Goal: Transaction & Acquisition: Subscribe to service/newsletter

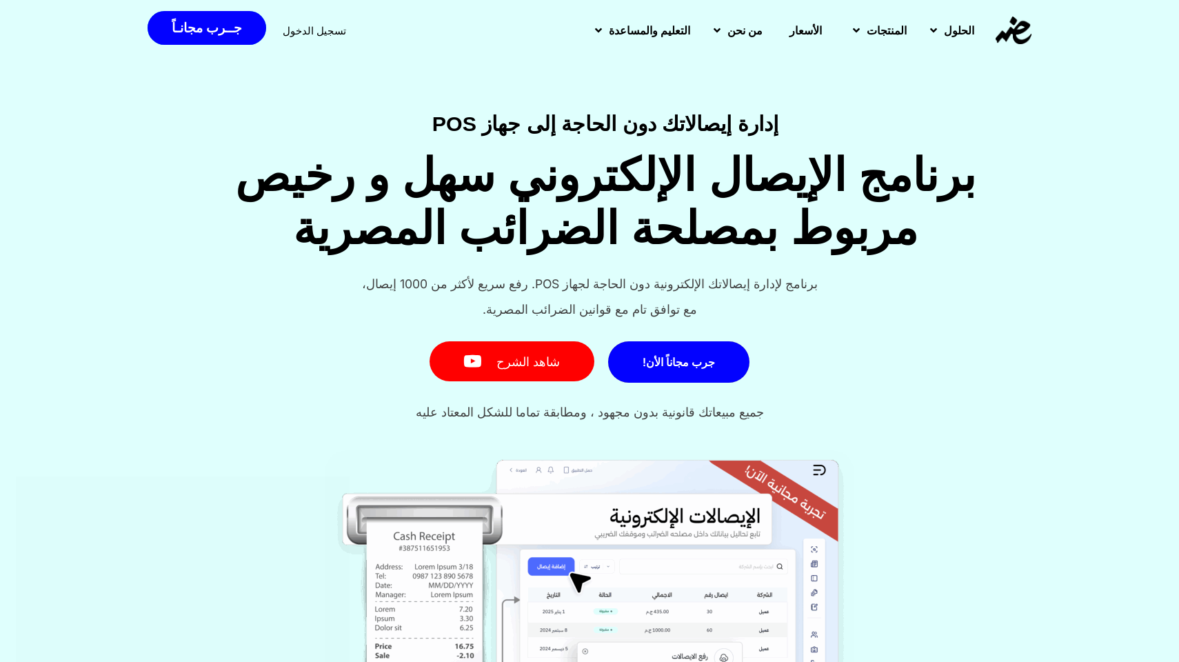
scroll to position [0, -1]
click at [810, 37] on span "الأسعار" at bounding box center [806, 30] width 32 height 17
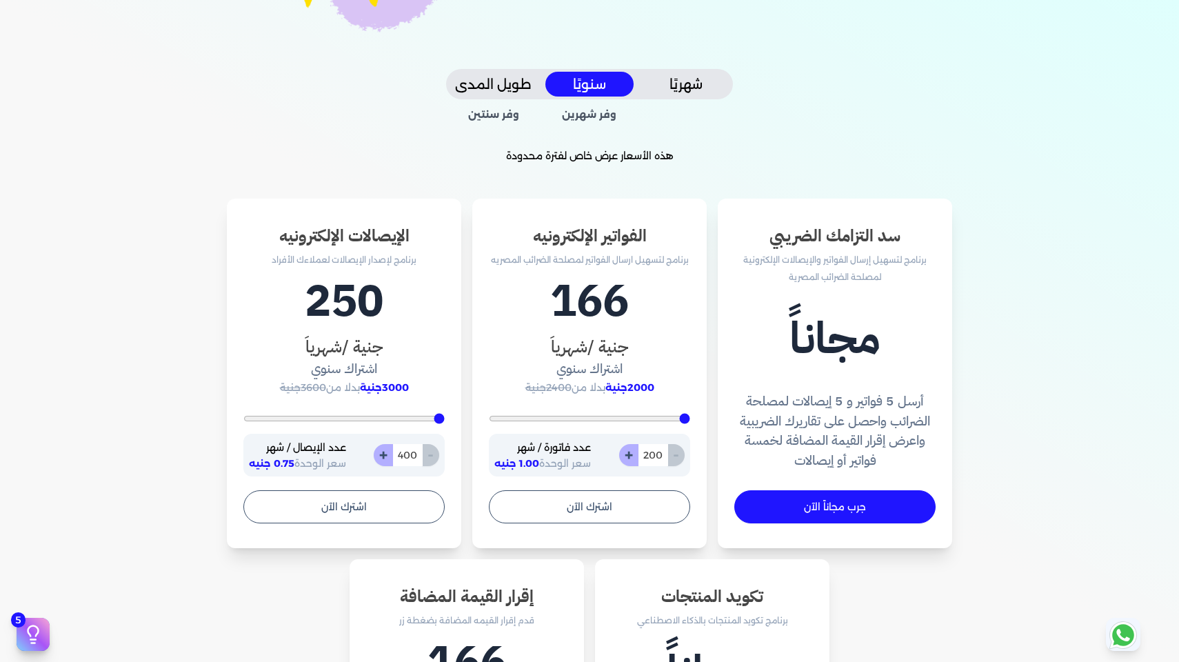
scroll to position [285, 0]
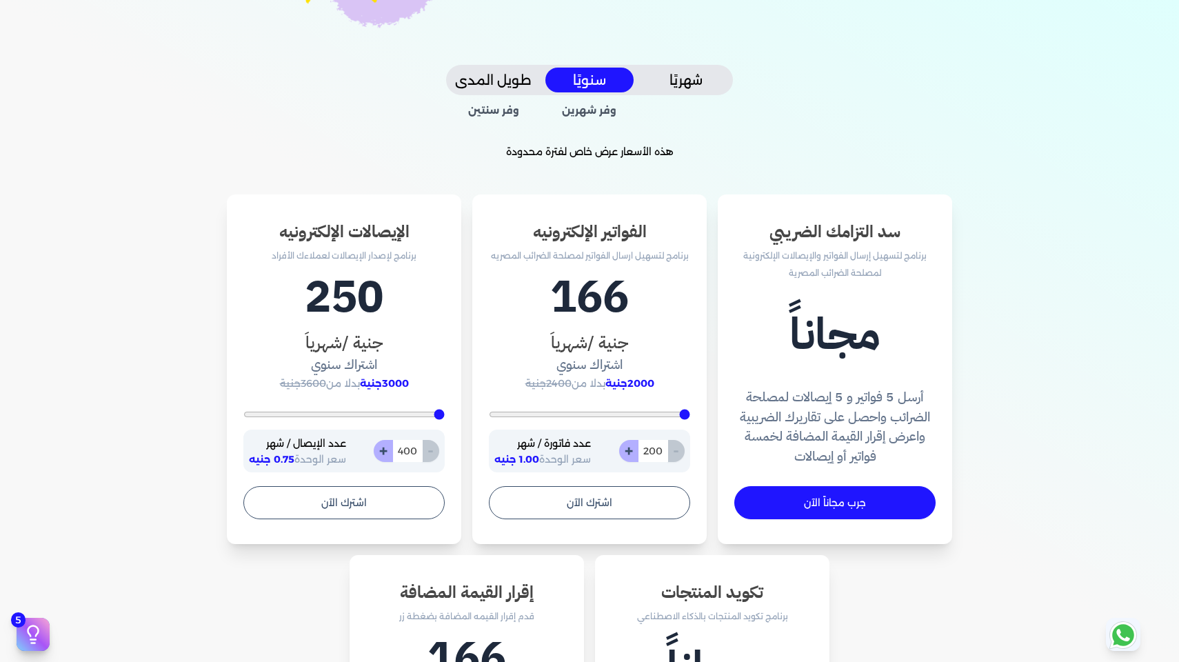
type input "507"
type input "3660"
type input "4233"
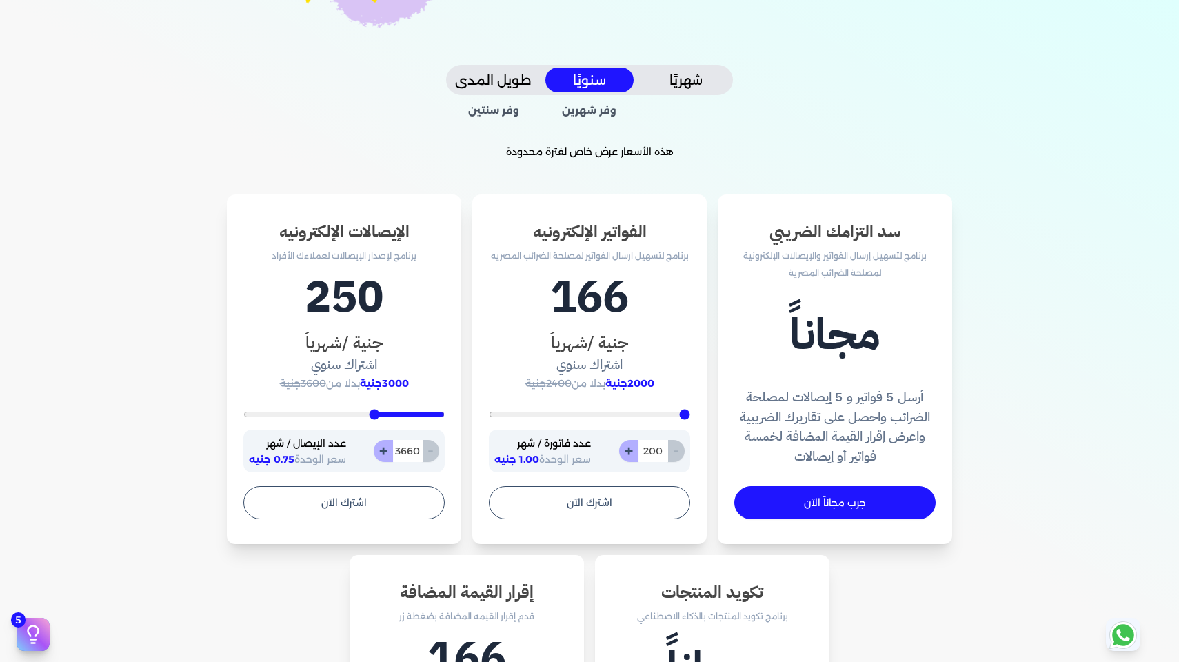
type input "4233"
type input "4734"
type input "5164"
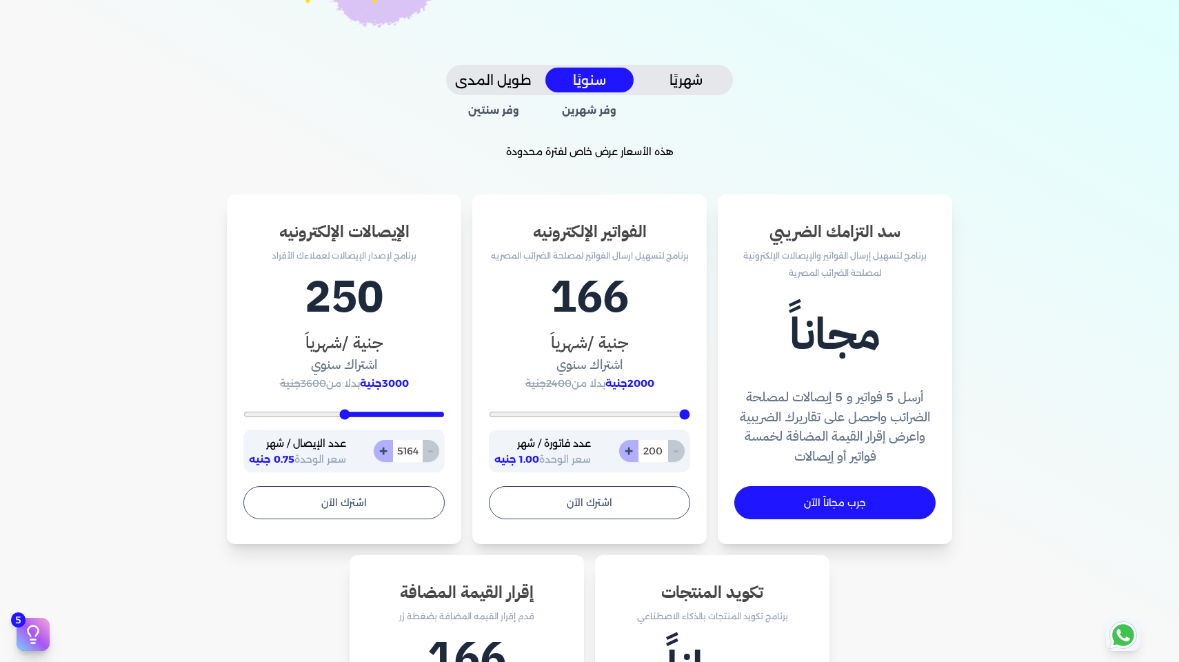
type input "5558"
type input "5845"
type input "6060"
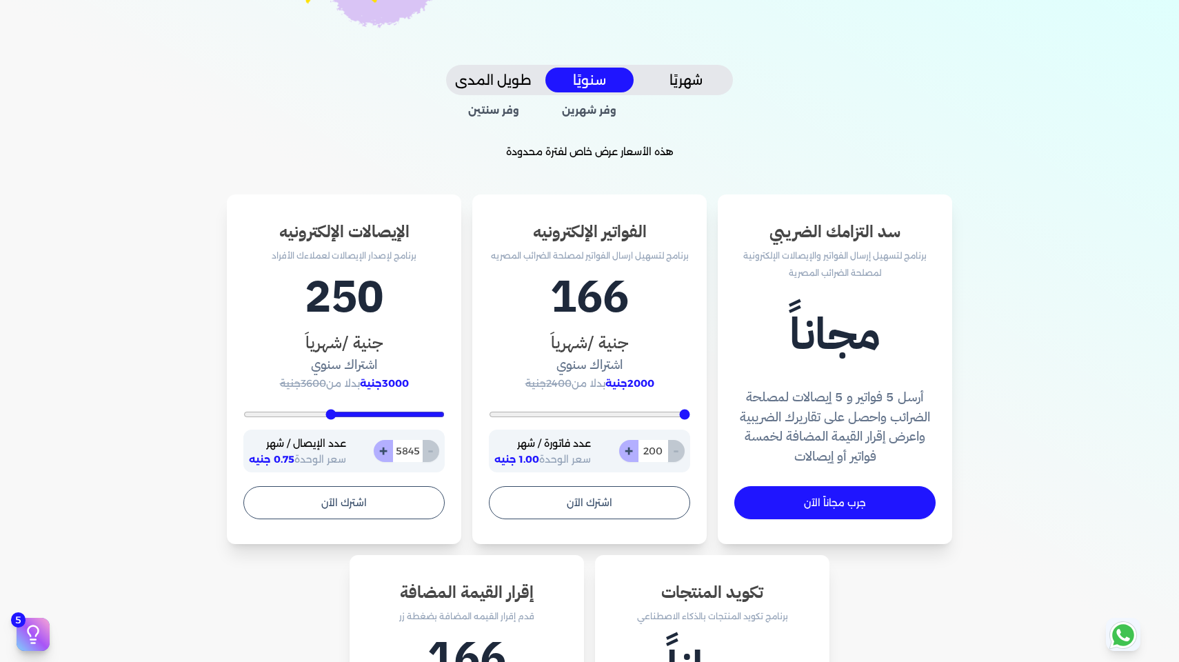
type input "6060"
type input "6275"
type input "6454"
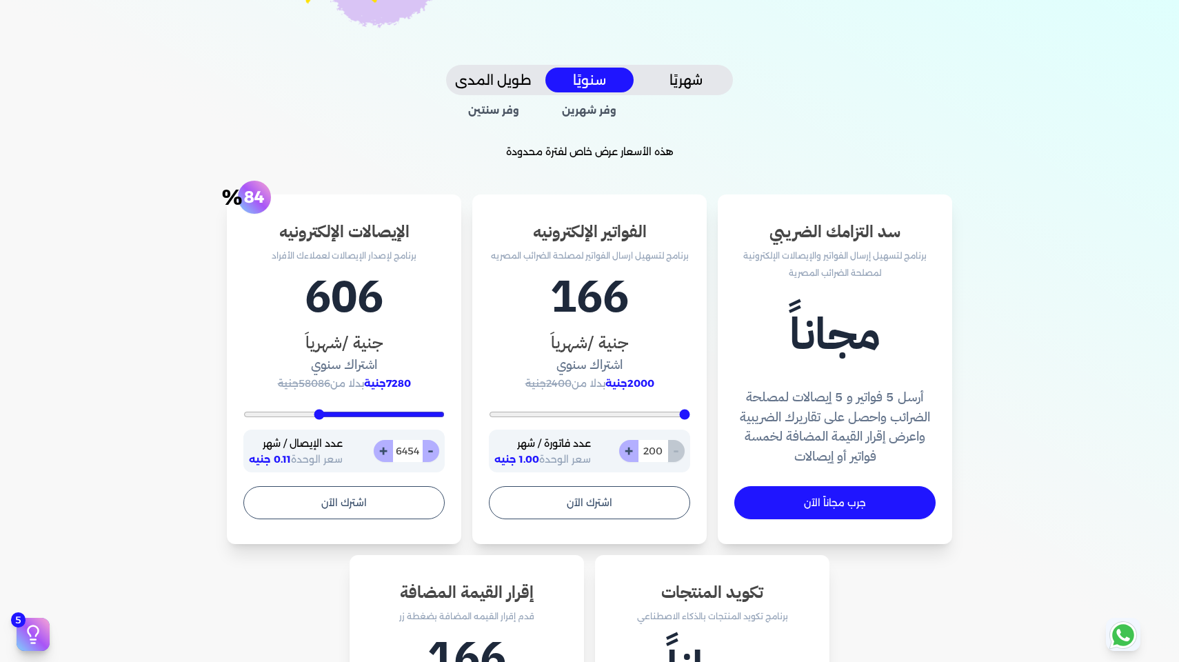
type input "6633"
type input "6848"
type input "7027"
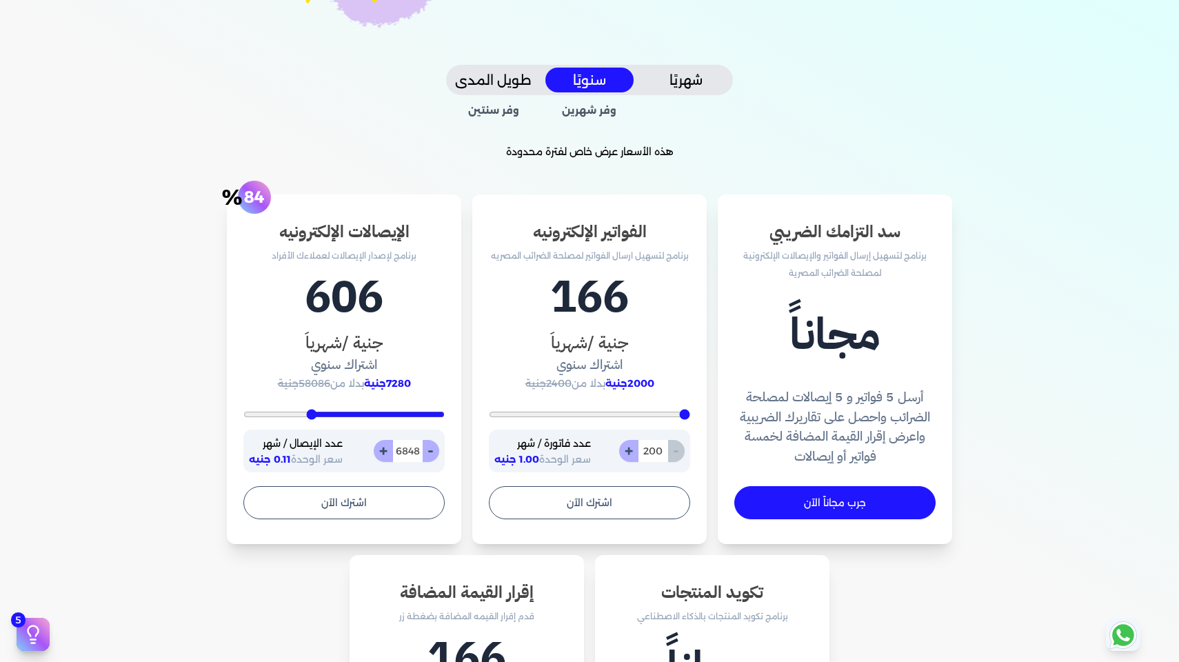
type input "7027"
type input "7170"
type input "7313"
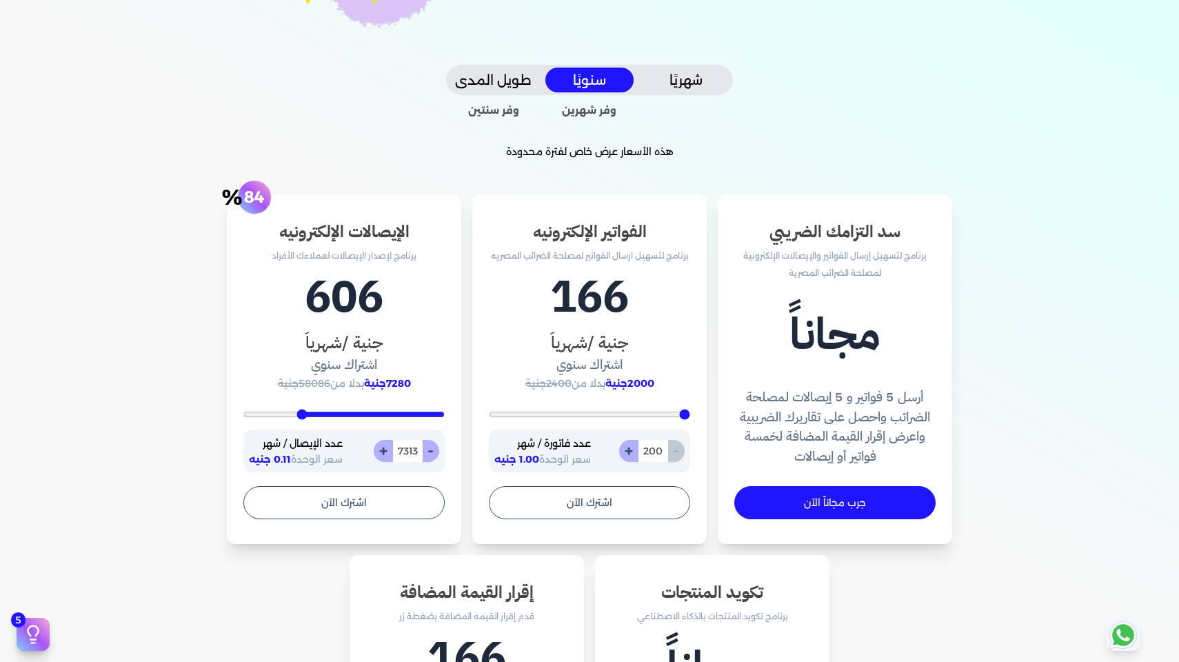
type input "7385"
type input "7421"
type input "7457"
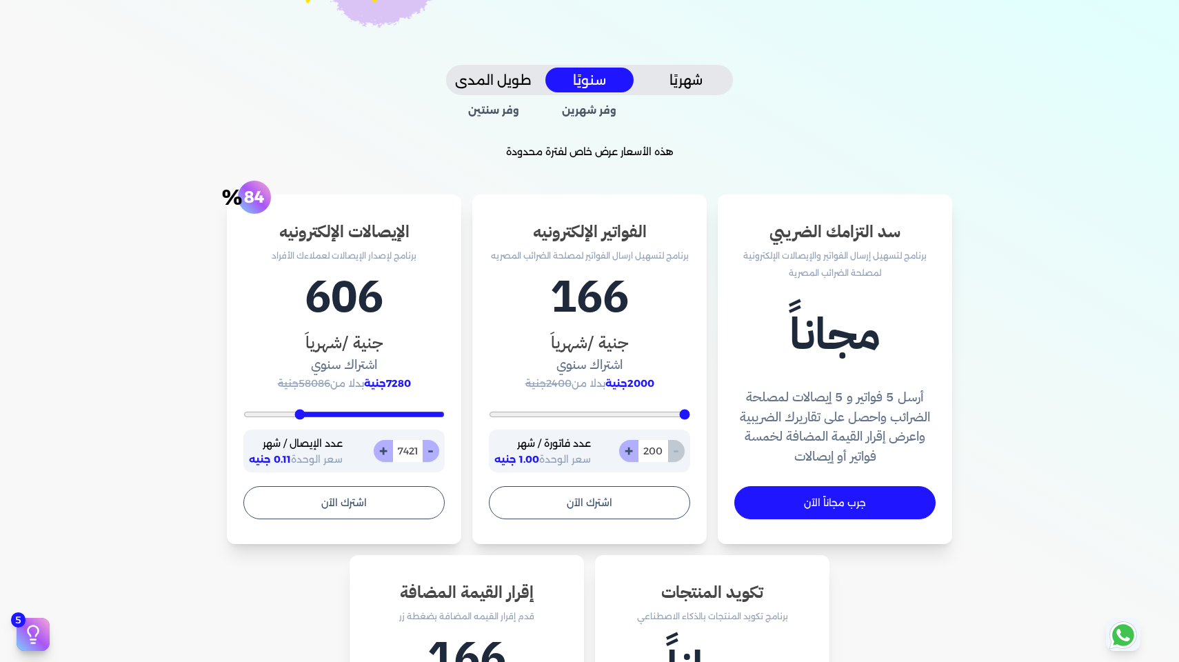
type input "7457"
type input "7493"
type input "7528"
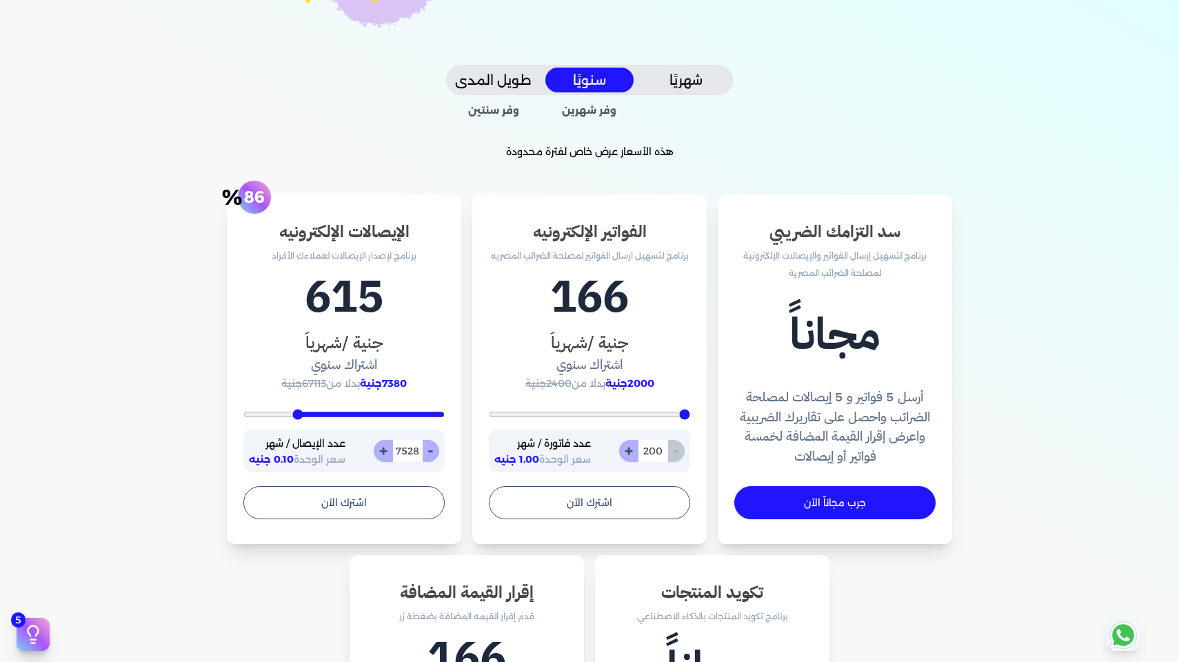
type input "7636"
type input "7815"
type input "8066"
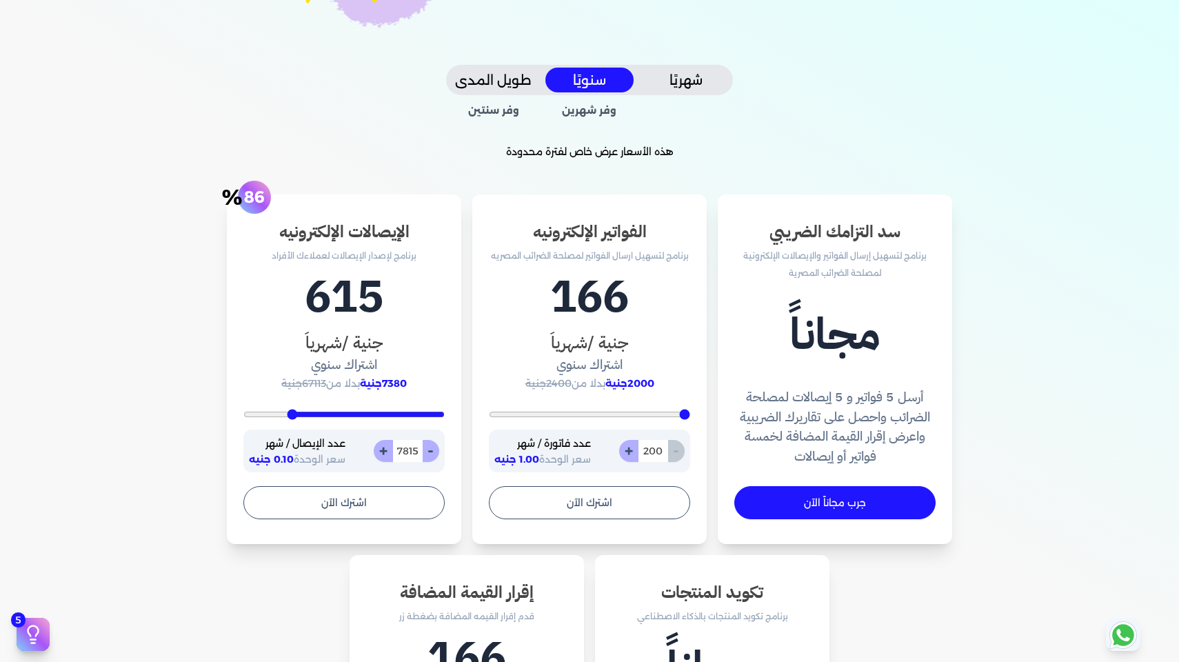
type input "8066"
type input "8352"
type input "8675"
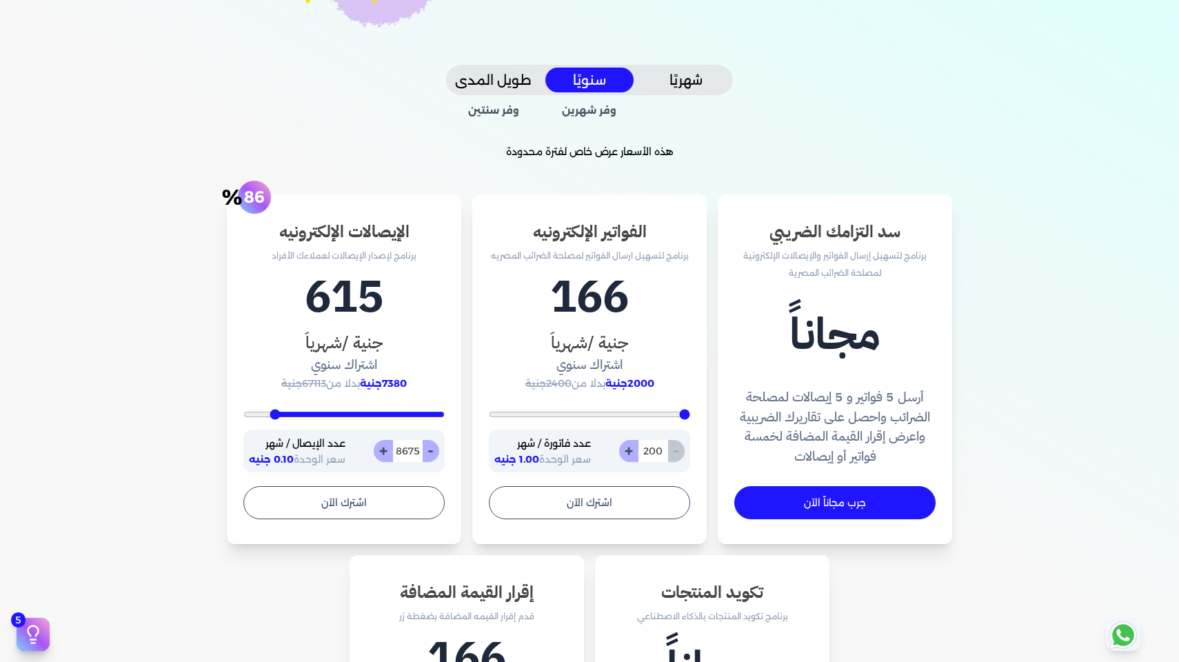
type input "9069"
type input "9427"
type input "9713"
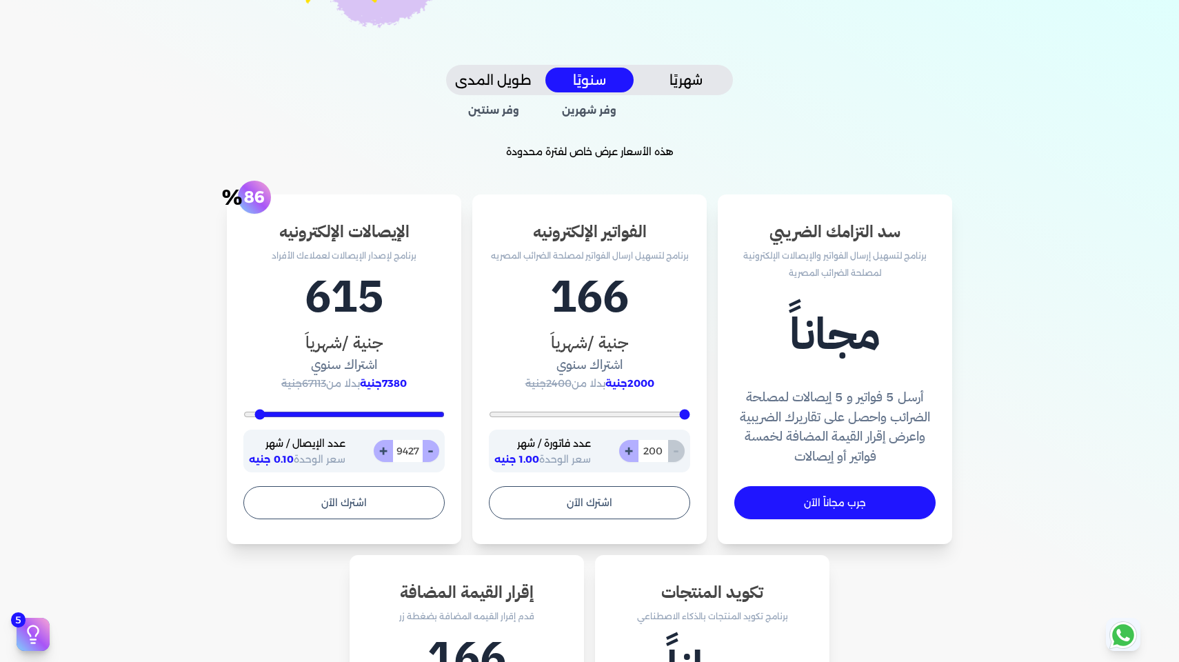
type input "9713"
type input "9928"
type input "10000"
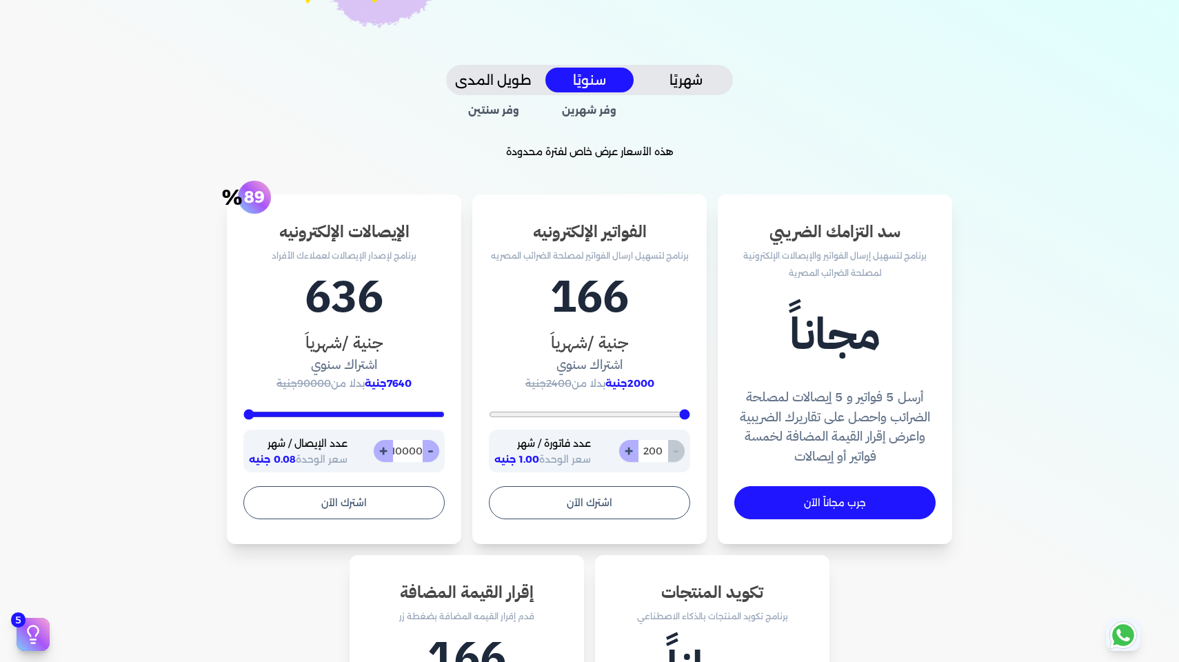
type input "9355"
type input "8030"
type input "6418"
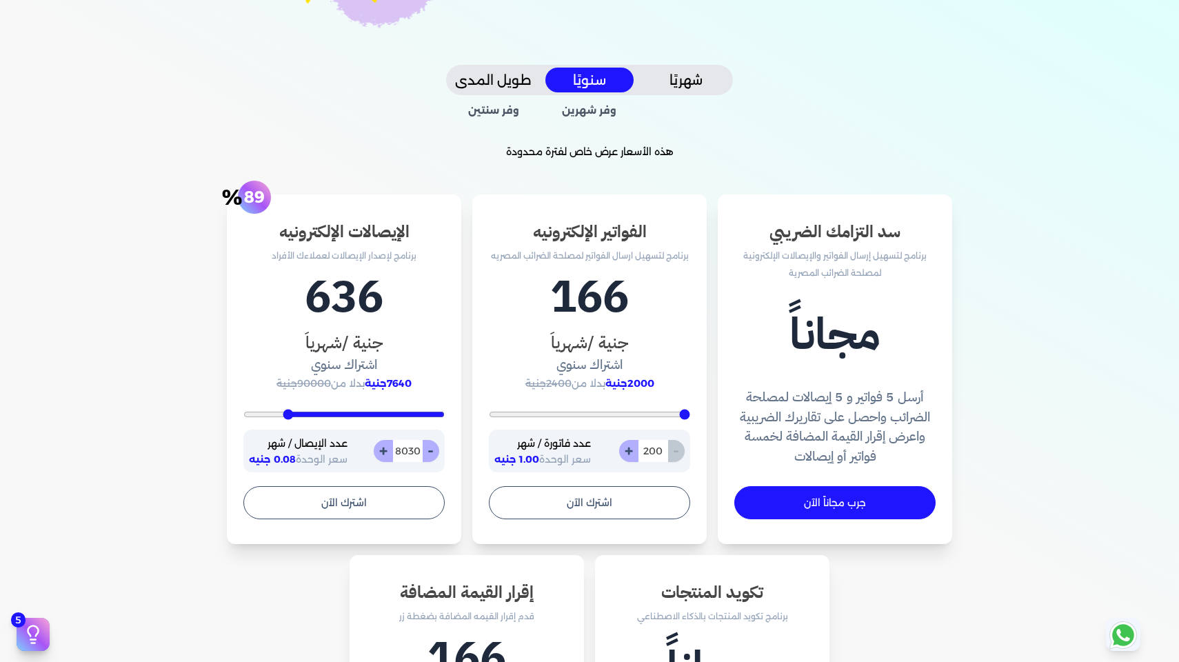
type input "6418"
type input "4591"
type input "2621"
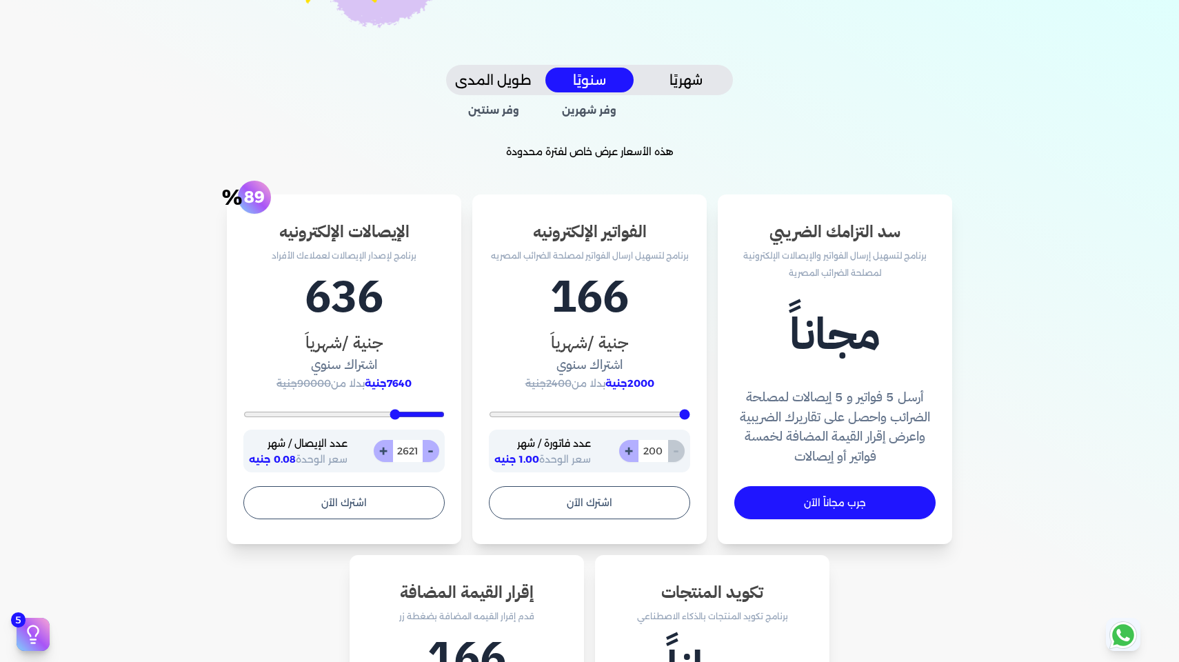
type input "901"
type input "400"
drag, startPoint x: 439, startPoint y: 410, endPoint x: 554, endPoint y: 430, distance: 116.1
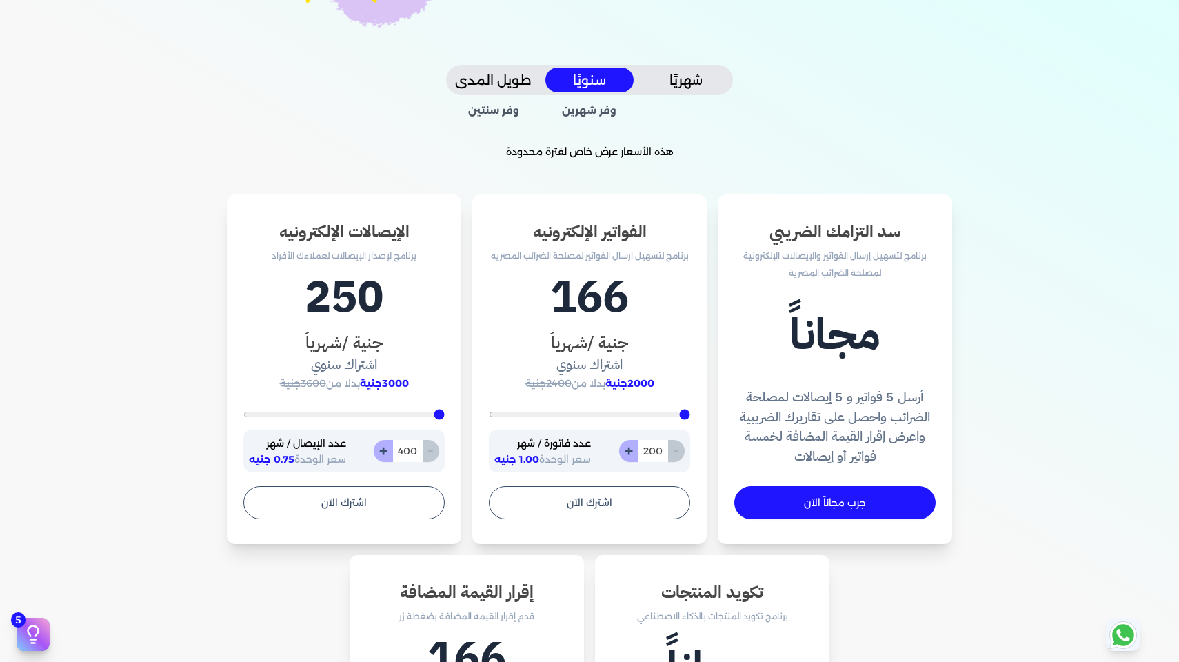
click at [554, 430] on div "سد التزامك الضريبي برنامج لتسهيل إرسال الفواتير والإيصالات الإلكترونية لمصلحة ا…" at bounding box center [589, 558] width 883 height 729
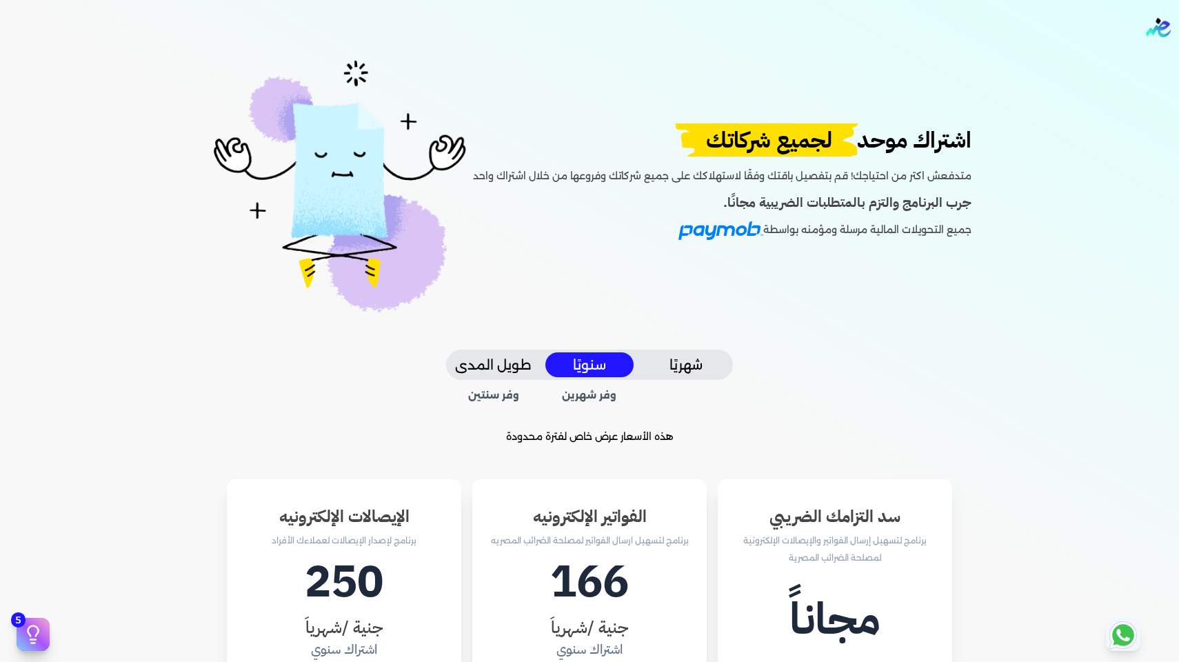
scroll to position [0, 0]
click at [1154, 37] on nav "Toggle Navigation الاسعار العمولات مساعدة خدمة العملاء دليل المستخدم تسجيل الدخ…" at bounding box center [589, 27] width 1179 height 55
click at [1159, 28] on img "Global" at bounding box center [1158, 27] width 25 height 19
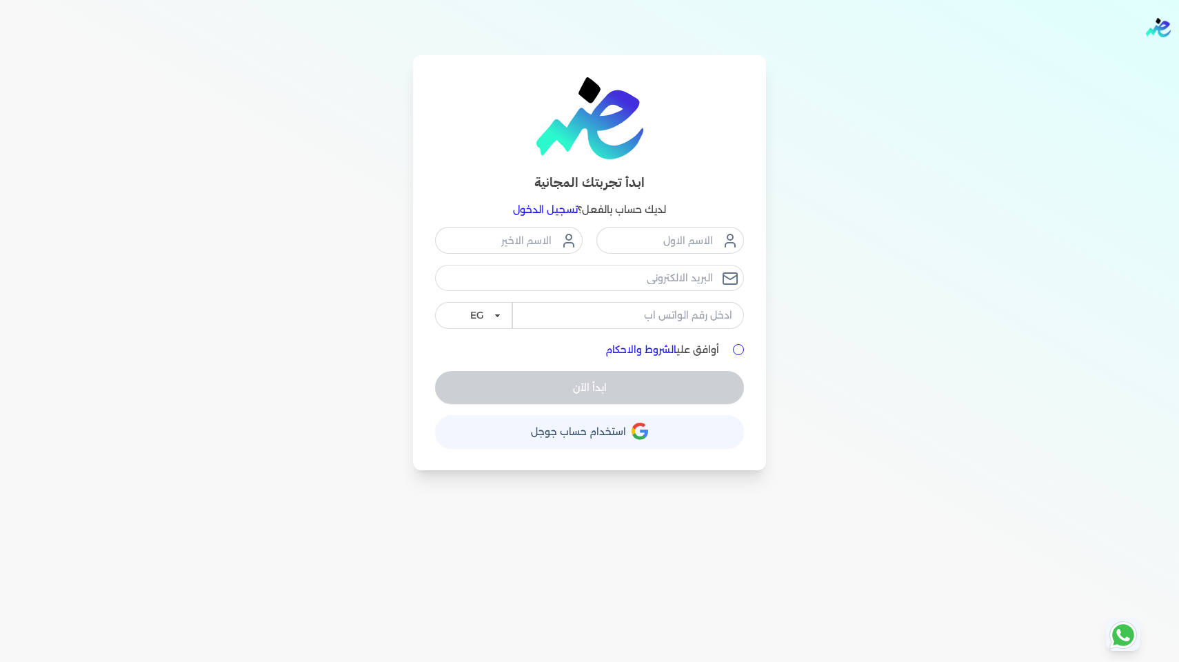
click at [1156, 28] on img "Global" at bounding box center [1158, 27] width 25 height 19
